Goal: Answer question/provide support: Share knowledge or assist other users

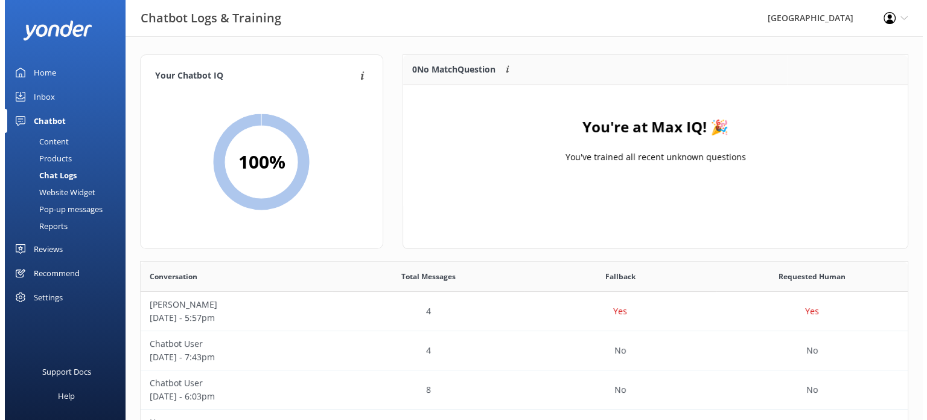
scroll to position [414, 758]
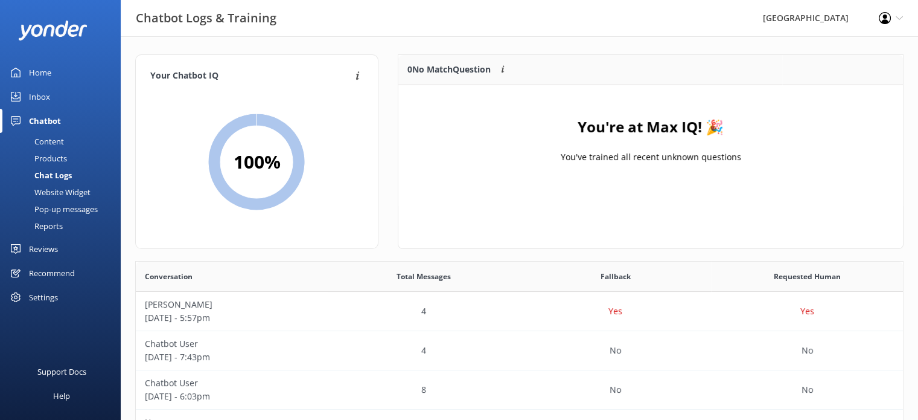
click at [32, 69] on div "Home" at bounding box center [40, 72] width 22 height 24
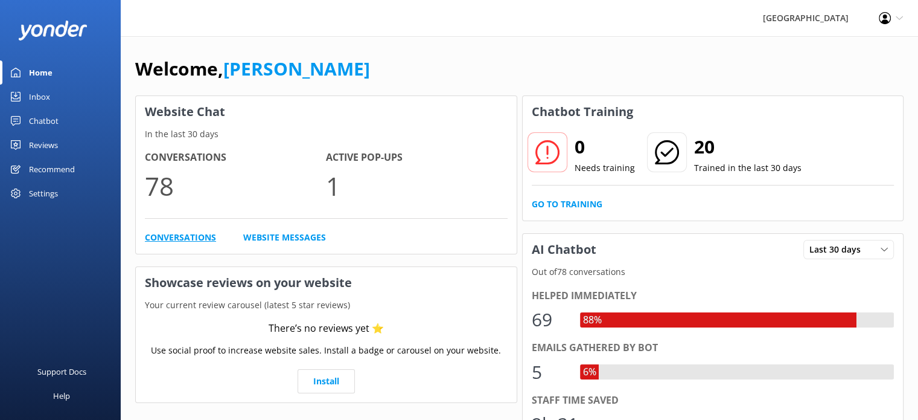
click at [183, 235] on link "Conversations" at bounding box center [180, 237] width 71 height 13
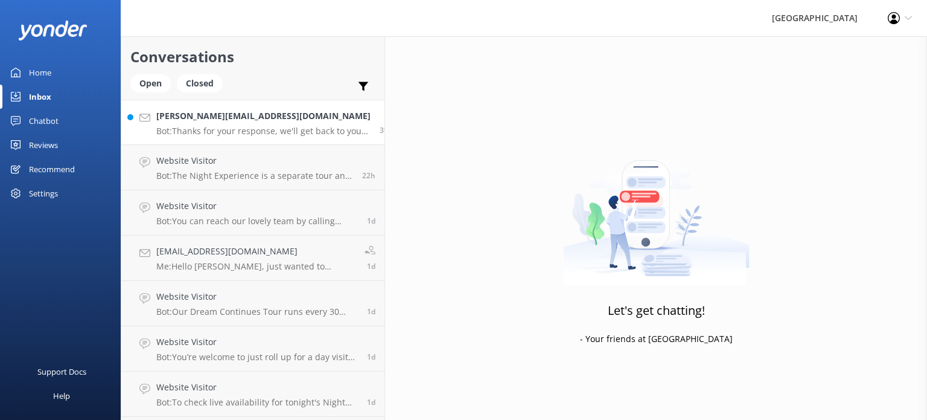
click at [198, 132] on p "Bot: Thanks for your response, we'll get back to you as soon as we can during o…" at bounding box center [263, 131] width 214 height 11
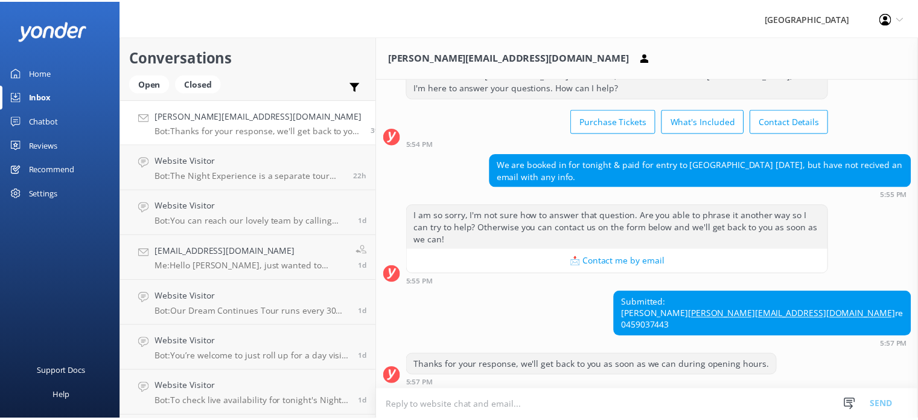
scroll to position [43, 0]
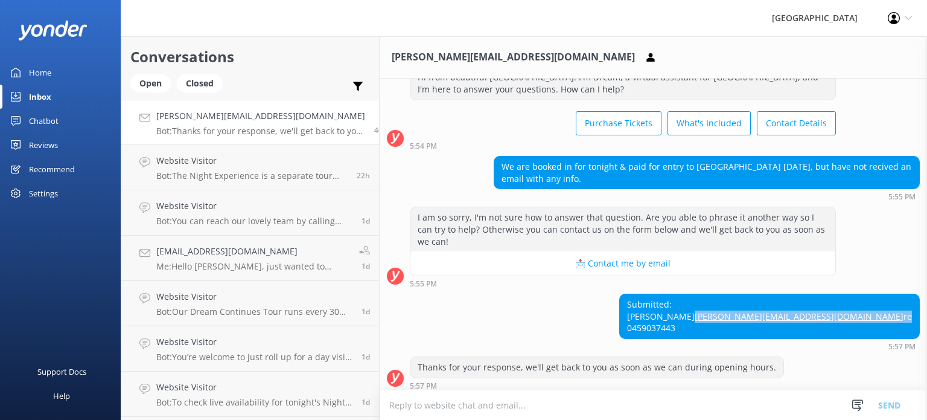
drag, startPoint x: 901, startPoint y: 313, endPoint x: 834, endPoint y: 313, distance: 66.4
click at [834, 313] on div "Submitted: [PERSON_NAME] [PERSON_NAME][EMAIL_ADDRESS][DOMAIN_NAME] re 0459037443" at bounding box center [769, 316] width 299 height 44
copy div "[PERSON_NAME][EMAIL_ADDRESS][DOMAIN_NAME] re"
click at [40, 65] on div "Home" at bounding box center [40, 72] width 22 height 24
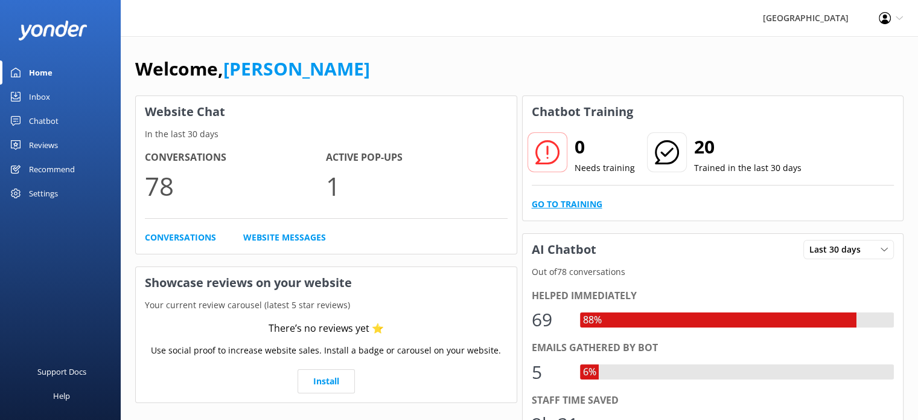
click at [547, 208] on link "Go to Training" at bounding box center [567, 203] width 71 height 13
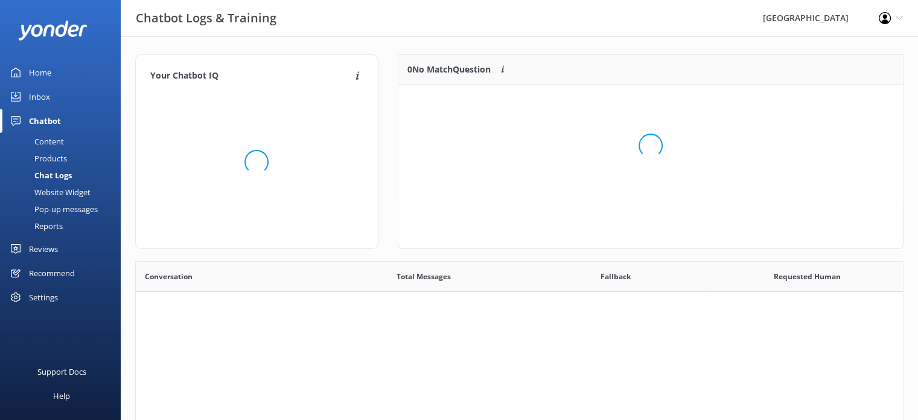
scroll to position [414, 758]
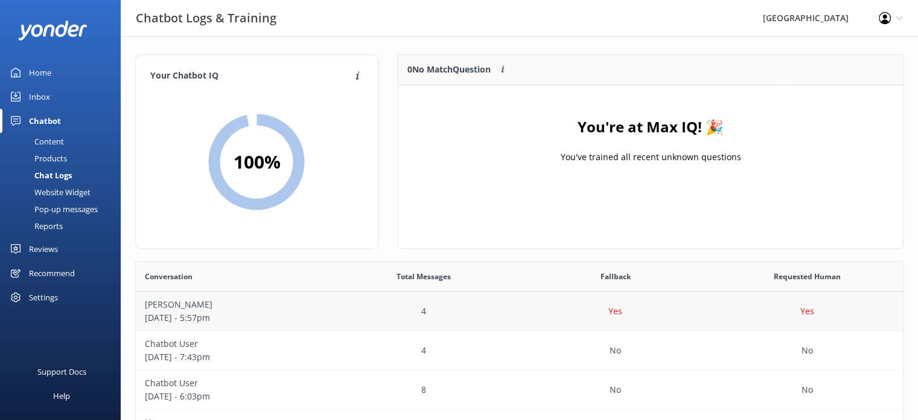
click at [301, 293] on div "[PERSON_NAME] [DATE] - 5:57pm" at bounding box center [232, 311] width 192 height 39
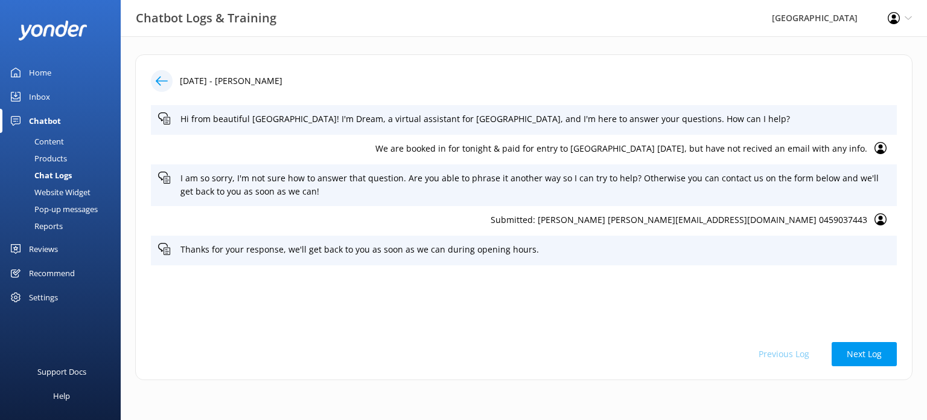
click at [36, 73] on div "Home" at bounding box center [40, 72] width 22 height 24
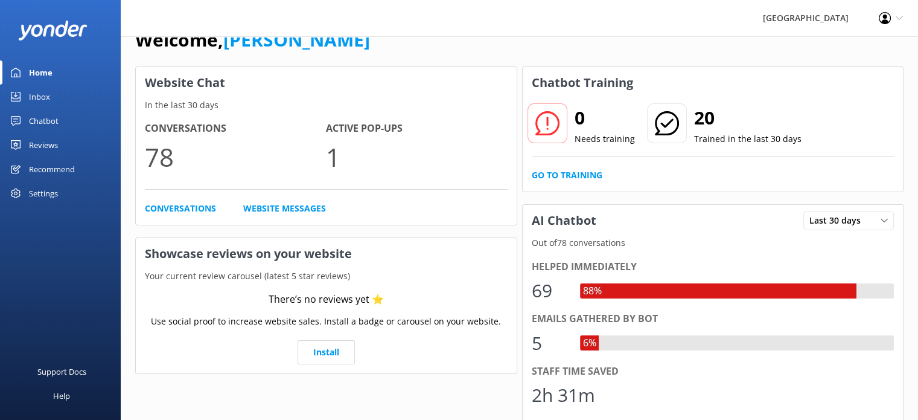
scroll to position [30, 0]
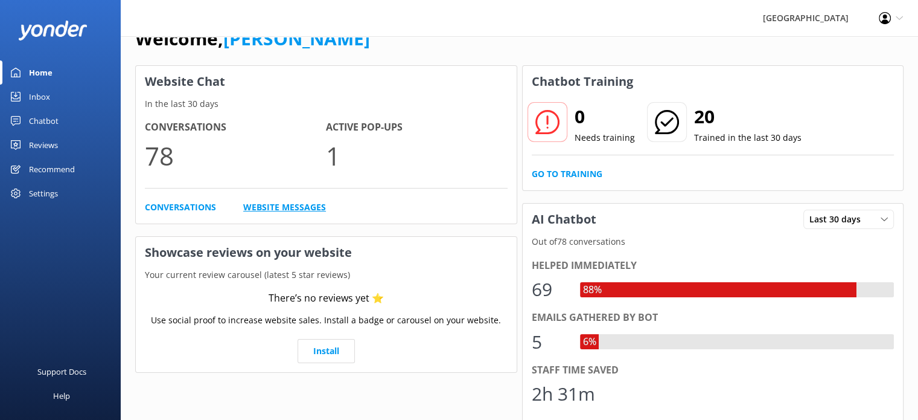
click at [276, 207] on link "Website Messages" at bounding box center [284, 206] width 83 height 13
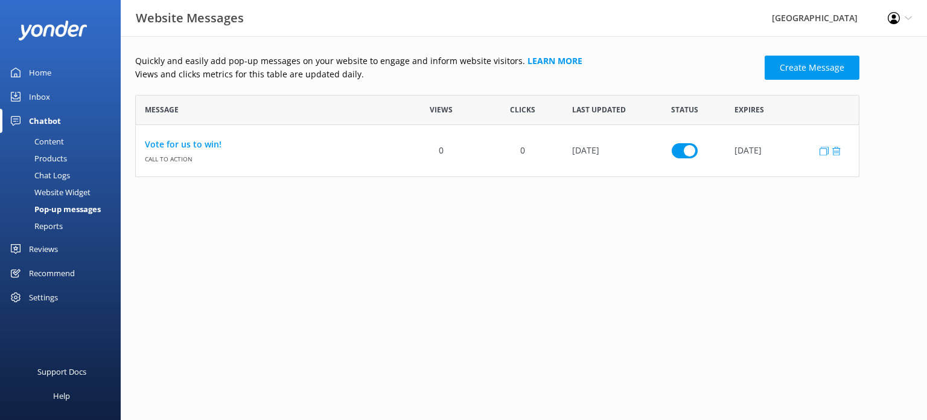
scroll to position [72, 715]
